Goal: Task Accomplishment & Management: Manage account settings

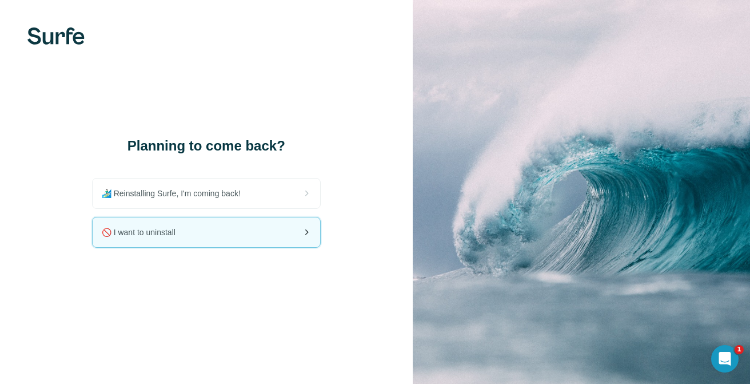
click at [166, 235] on span "🚫 I want to uninstall" at bounding box center [143, 231] width 83 height 11
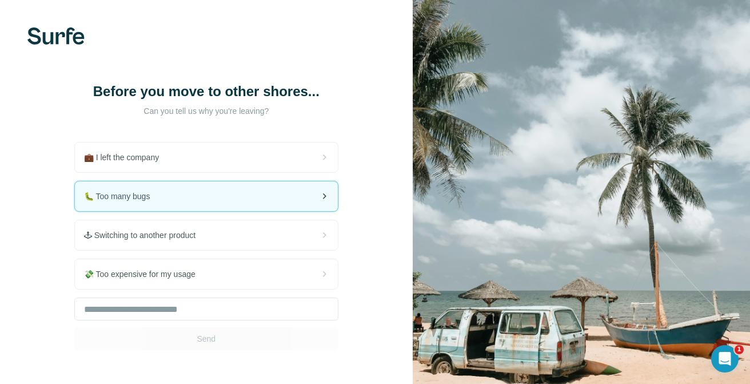
click at [253, 196] on div "🐛 Too many bugs" at bounding box center [206, 196] width 263 height 30
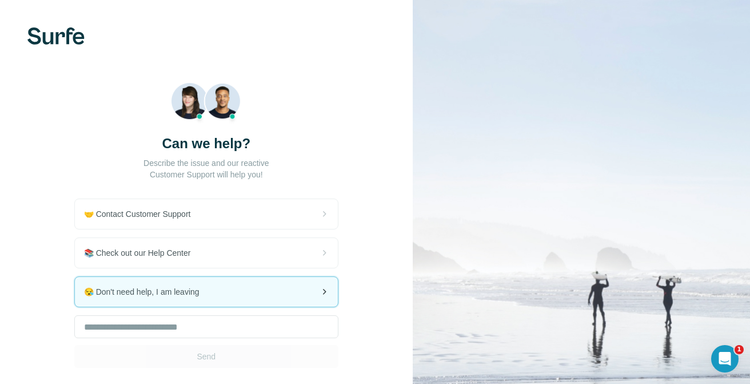
click at [193, 293] on span "😪 Don't need help, I am leaving" at bounding box center [146, 291] width 125 height 11
